Goal: Information Seeking & Learning: Check status

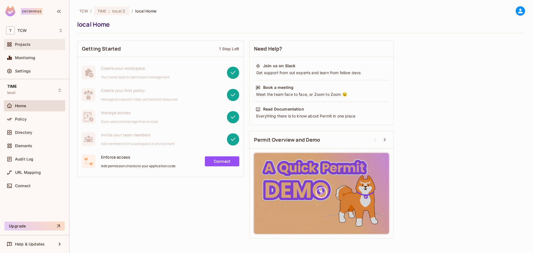
click at [21, 44] on span "Projects" at bounding box center [23, 44] width 16 height 4
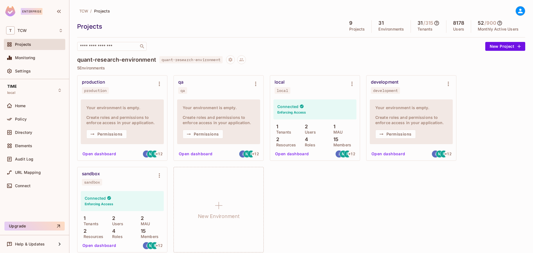
click at [296, 154] on button "Open dashboard" at bounding box center [292, 153] width 38 height 9
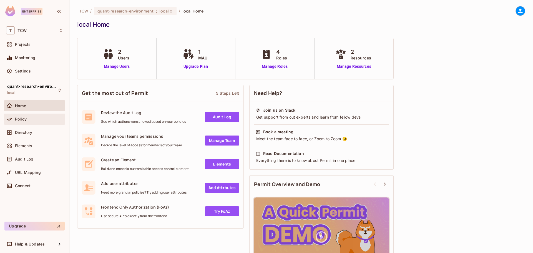
click at [13, 118] on div at bounding box center [10, 119] width 9 height 7
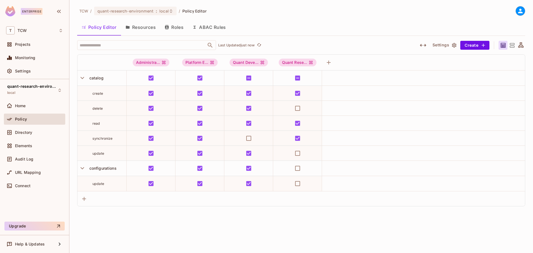
click at [134, 27] on button "Resources" at bounding box center [140, 27] width 39 height 14
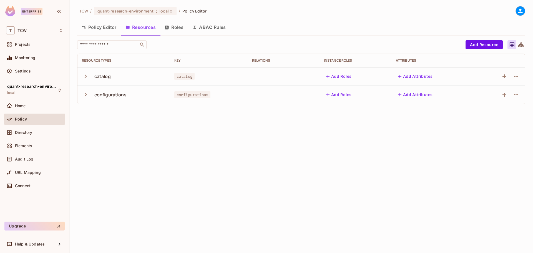
click at [86, 77] on icon "button" at bounding box center [86, 76] width 2 height 4
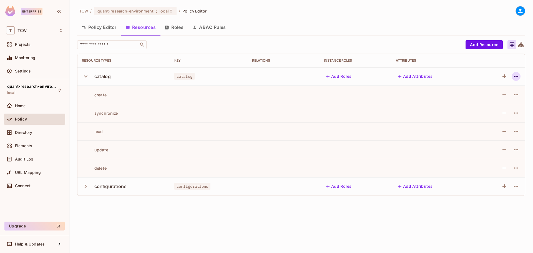
click at [517, 77] on icon "button" at bounding box center [516, 76] width 7 height 7
click at [492, 97] on div "Edit Resource" at bounding box center [492, 99] width 26 height 6
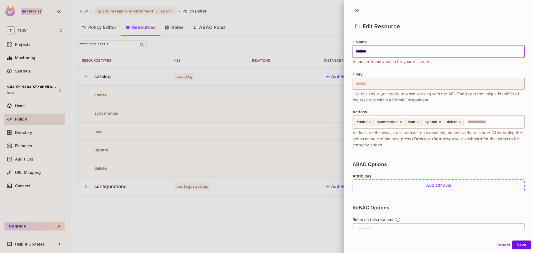
click at [328, 102] on div at bounding box center [266, 126] width 533 height 253
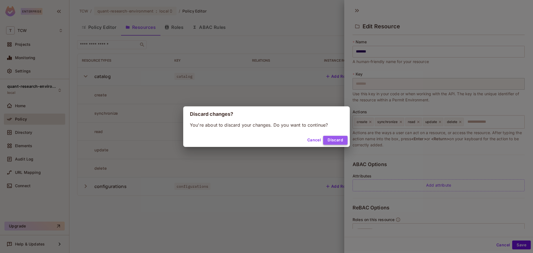
click at [333, 141] on button "Discard" at bounding box center [335, 140] width 24 height 9
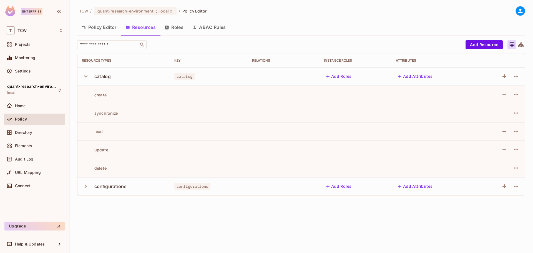
click at [173, 26] on button "Roles" at bounding box center [174, 27] width 28 height 14
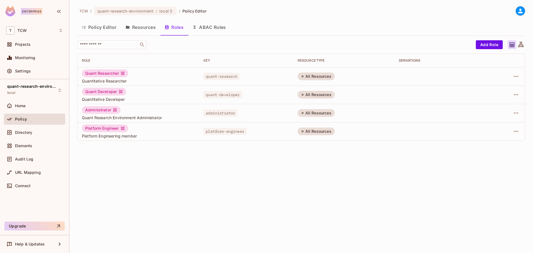
click at [91, 28] on button "Policy Editor" at bounding box center [99, 27] width 44 height 14
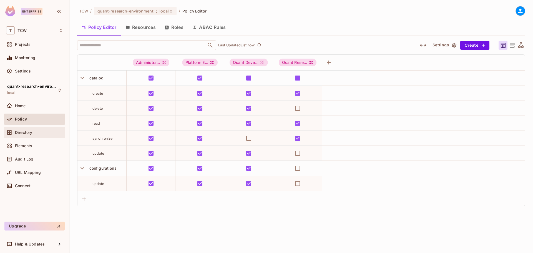
click at [29, 132] on span "Directory" at bounding box center [23, 132] width 17 height 4
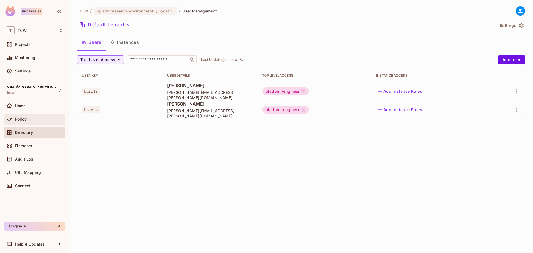
click at [26, 120] on span "Policy" at bounding box center [21, 119] width 12 height 4
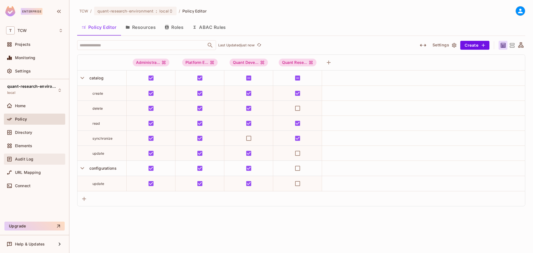
click at [27, 159] on span "Audit Log" at bounding box center [24, 159] width 18 height 4
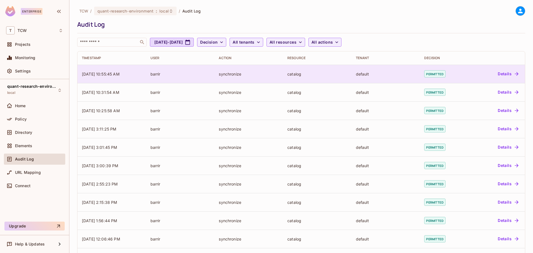
click at [168, 76] on div "barrir" at bounding box center [180, 73] width 60 height 5
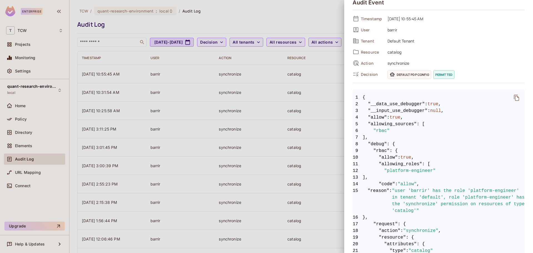
scroll to position [5, 0]
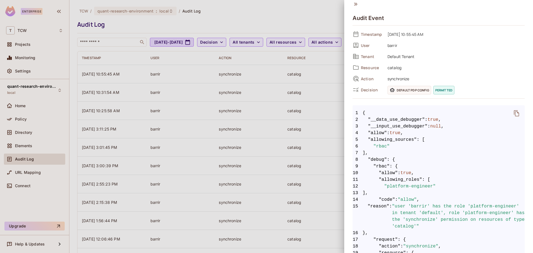
click at [390, 66] on span "catalog" at bounding box center [455, 67] width 140 height 7
click at [396, 80] on span "synchronize" at bounding box center [455, 78] width 140 height 7
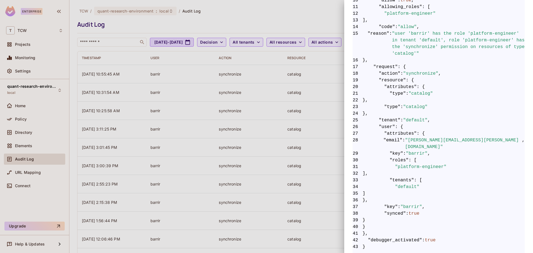
scroll to position [0, 0]
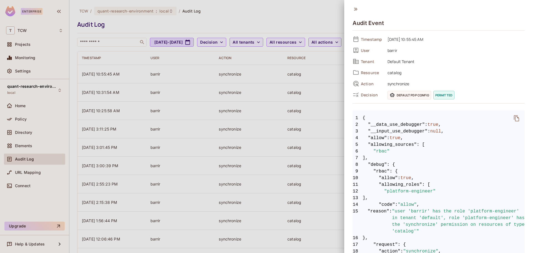
click at [307, 17] on div at bounding box center [266, 126] width 533 height 253
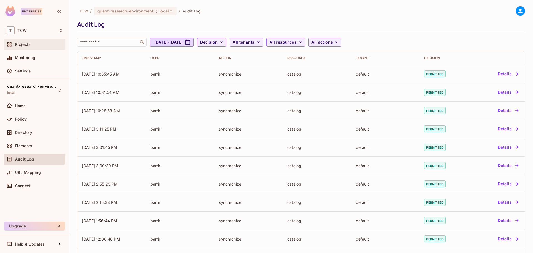
click at [23, 45] on span "Projects" at bounding box center [23, 44] width 16 height 4
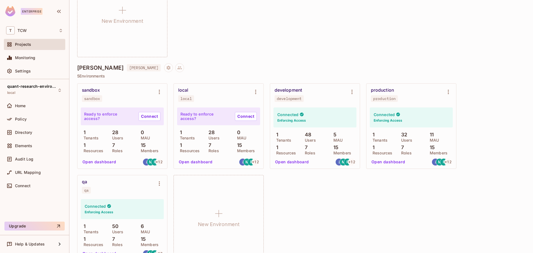
scroll to position [648, 0]
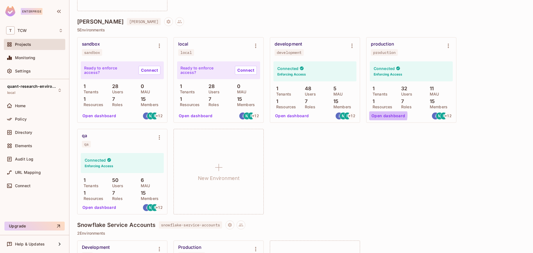
click at [385, 115] on button "Open dashboard" at bounding box center [388, 115] width 38 height 9
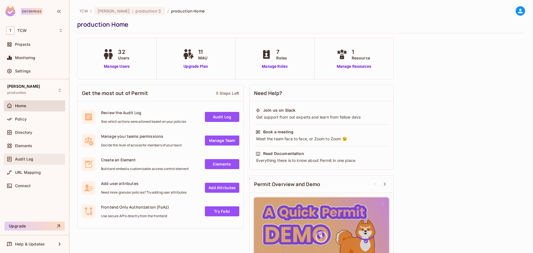
click at [30, 157] on span "Audit Log" at bounding box center [24, 159] width 18 height 4
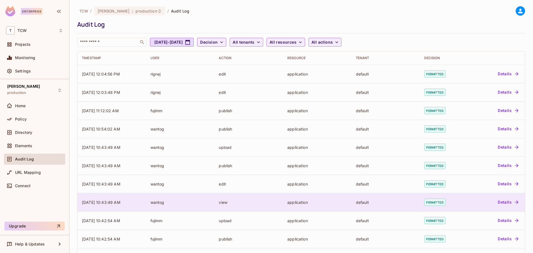
scroll to position [113, 0]
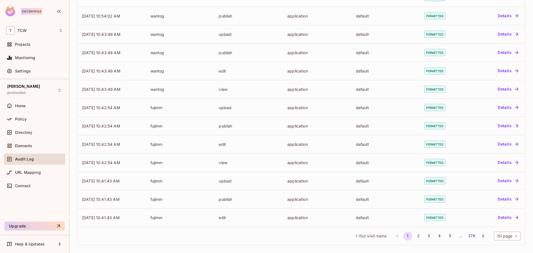
click at [506, 234] on body "Enterprise T TCW Projects Monitoring Settings [PERSON_NAME] production Home Pol…" at bounding box center [266, 126] width 533 height 253
click at [506, 241] on li "100 / page" at bounding box center [503, 241] width 28 height 12
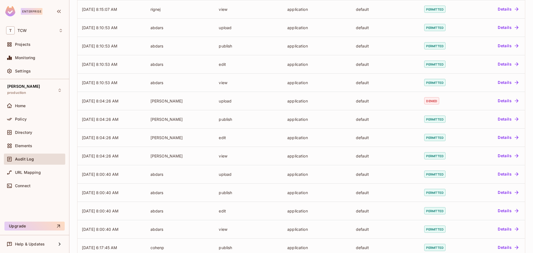
scroll to position [1611, 0]
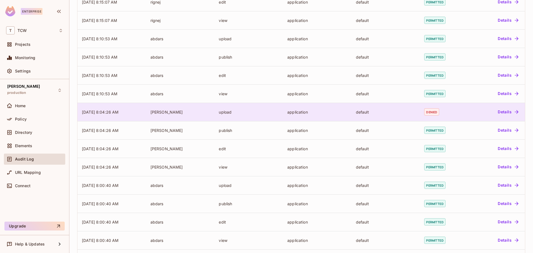
click at [498, 110] on button "Details" at bounding box center [508, 111] width 25 height 9
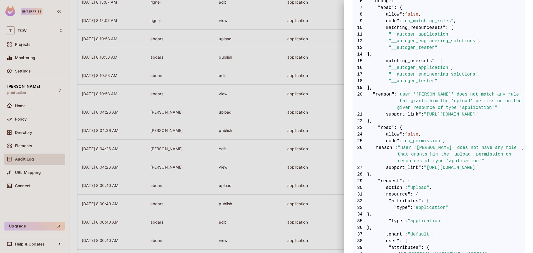
scroll to position [156, 0]
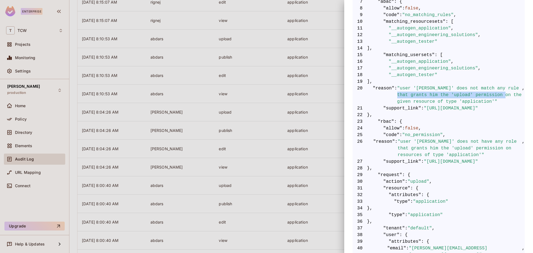
drag, startPoint x: 400, startPoint y: 94, endPoint x: 500, endPoint y: 93, distance: 100.2
click at [500, 93] on span ""user '[PERSON_NAME]' does not match any rule that grants him the 'upload' perm…" at bounding box center [459, 95] width 125 height 20
click at [477, 95] on span ""user '[PERSON_NAME]' does not match any rule that grants him the 'upload' perm…" at bounding box center [459, 95] width 125 height 20
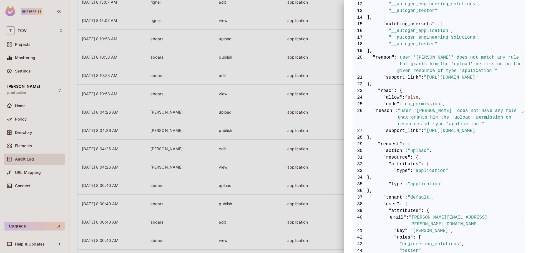
scroll to position [0, 0]
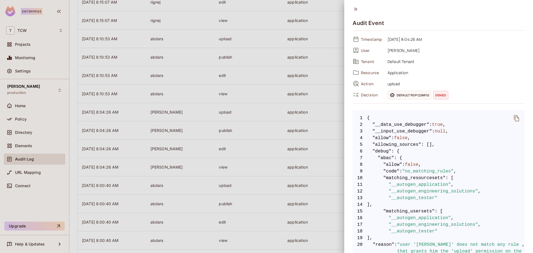
click at [22, 132] on div at bounding box center [266, 126] width 533 height 253
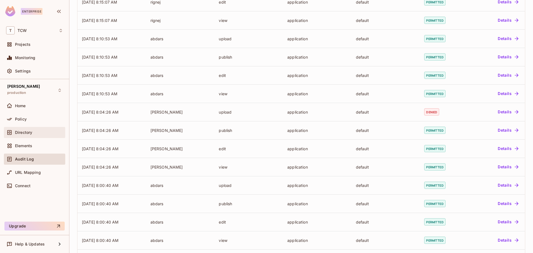
click at [22, 132] on span "Directory" at bounding box center [23, 132] width 17 height 4
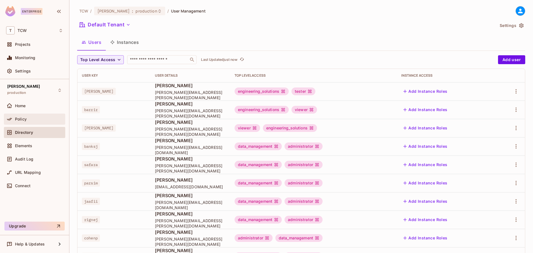
click at [24, 120] on span "Policy" at bounding box center [21, 119] width 12 height 4
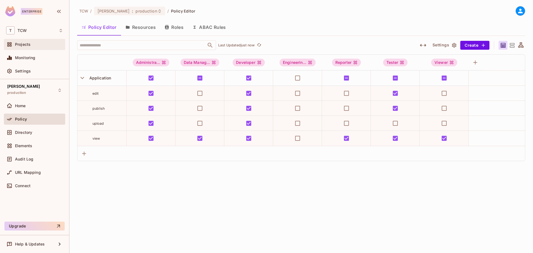
click at [26, 46] on span "Projects" at bounding box center [23, 44] width 16 height 4
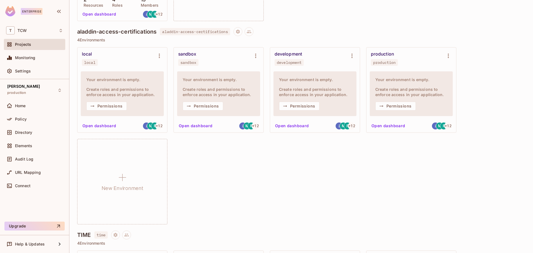
scroll to position [46, 0]
